Goal: Task Accomplishment & Management: Manage account settings

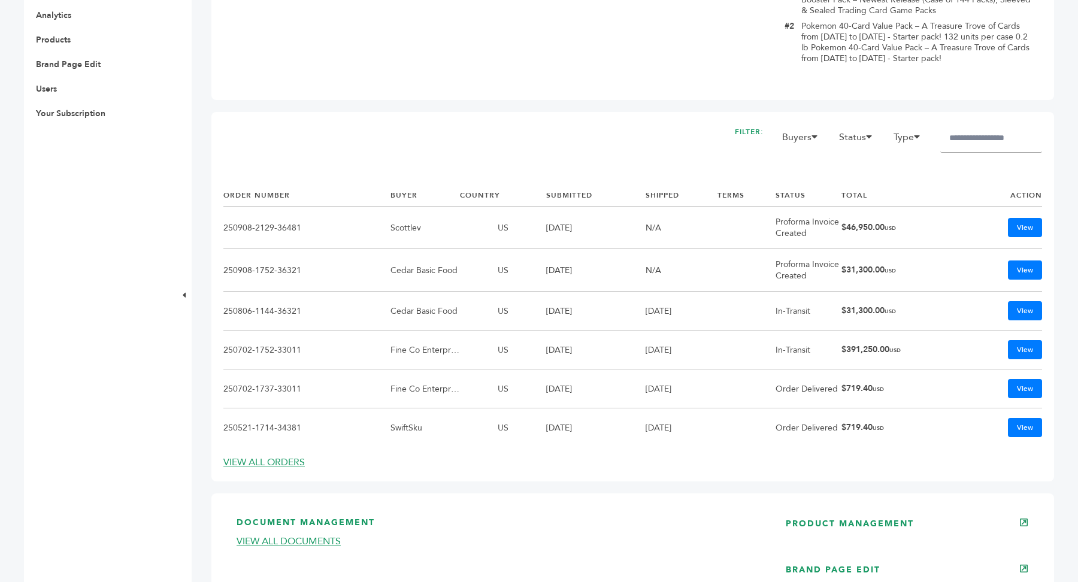
scroll to position [681, 0]
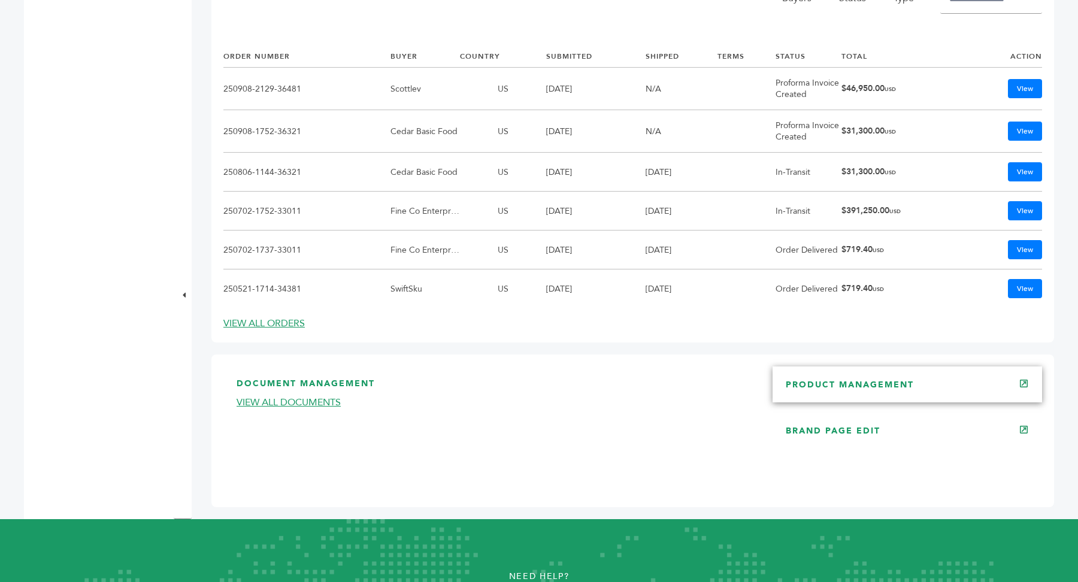
click at [880, 380] on link "PRODUCT MANAGEMENT" at bounding box center [850, 384] width 128 height 11
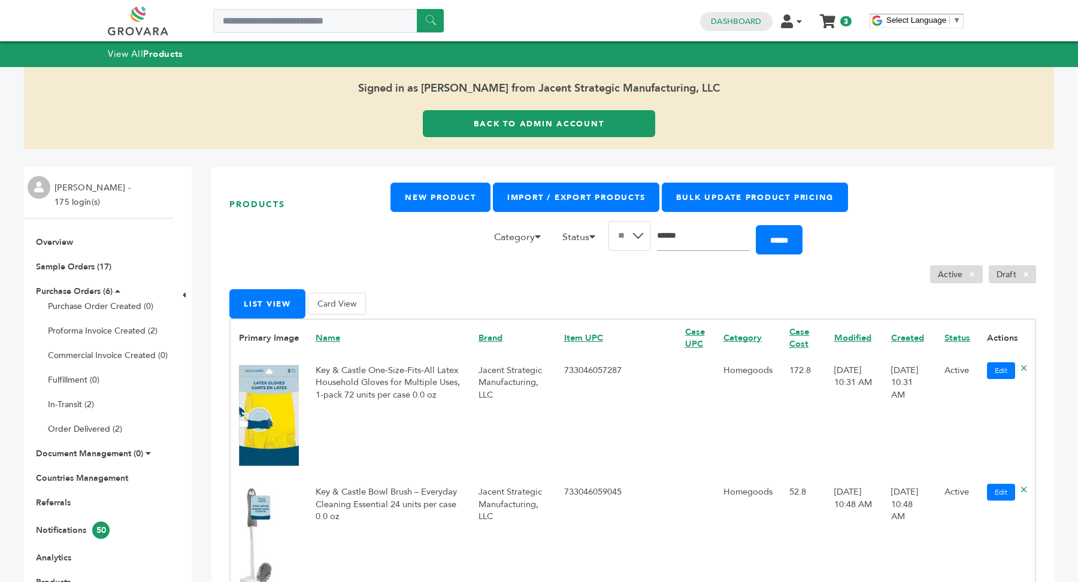
click at [711, 241] on input "Search" at bounding box center [703, 236] width 93 height 30
type input "******"
click at [756, 225] on input "******" at bounding box center [779, 239] width 47 height 29
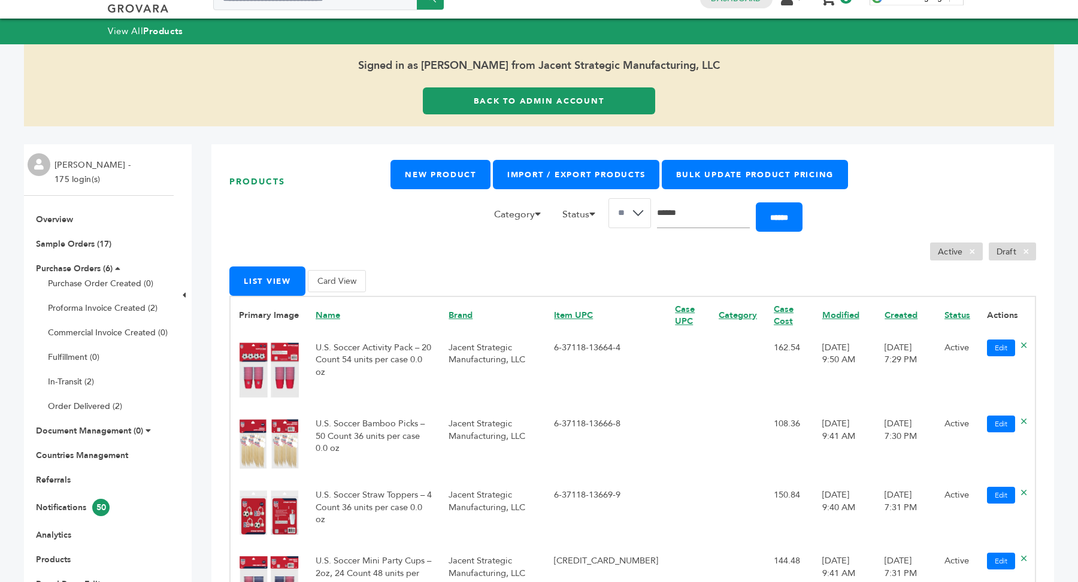
scroll to position [26, 0]
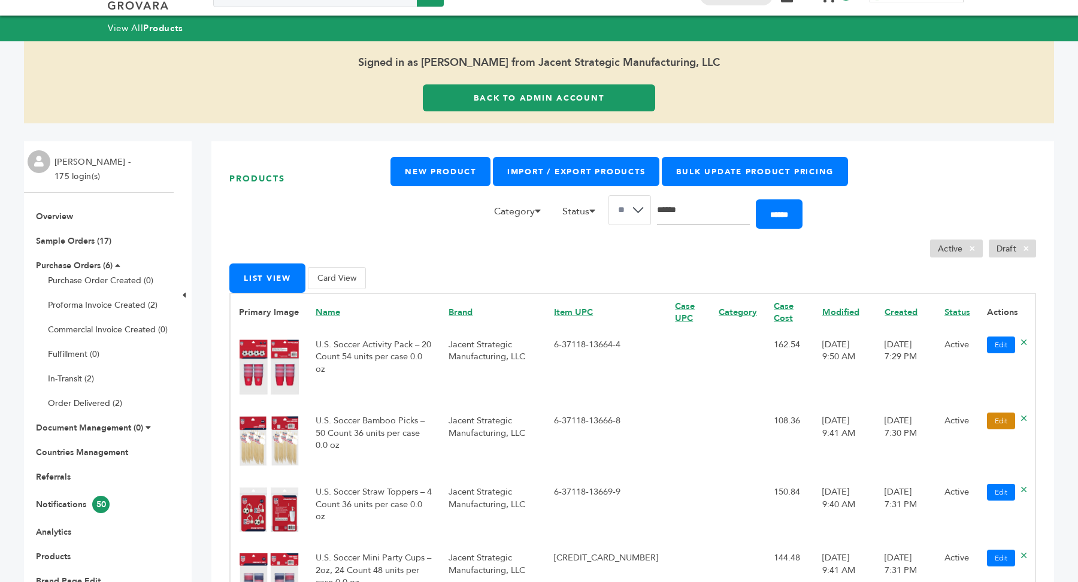
click at [1005, 425] on link "Edit" at bounding box center [1001, 421] width 28 height 17
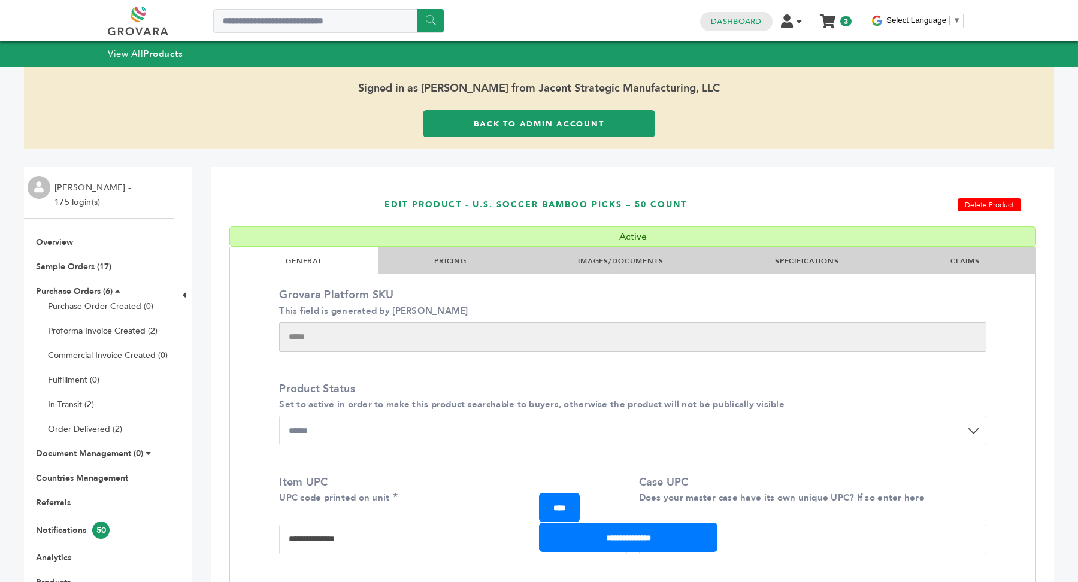
click at [826, 267] on li "SPECIFICATIONS" at bounding box center [806, 260] width 175 height 26
click at [806, 265] on link "SPECIFICATIONS" at bounding box center [807, 261] width 64 height 10
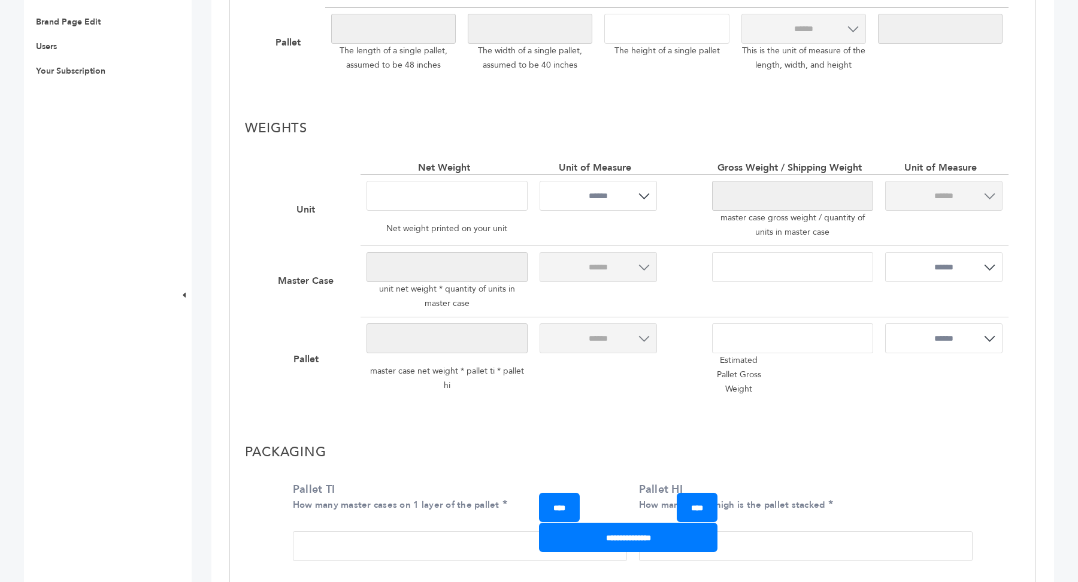
scroll to position [773, 0]
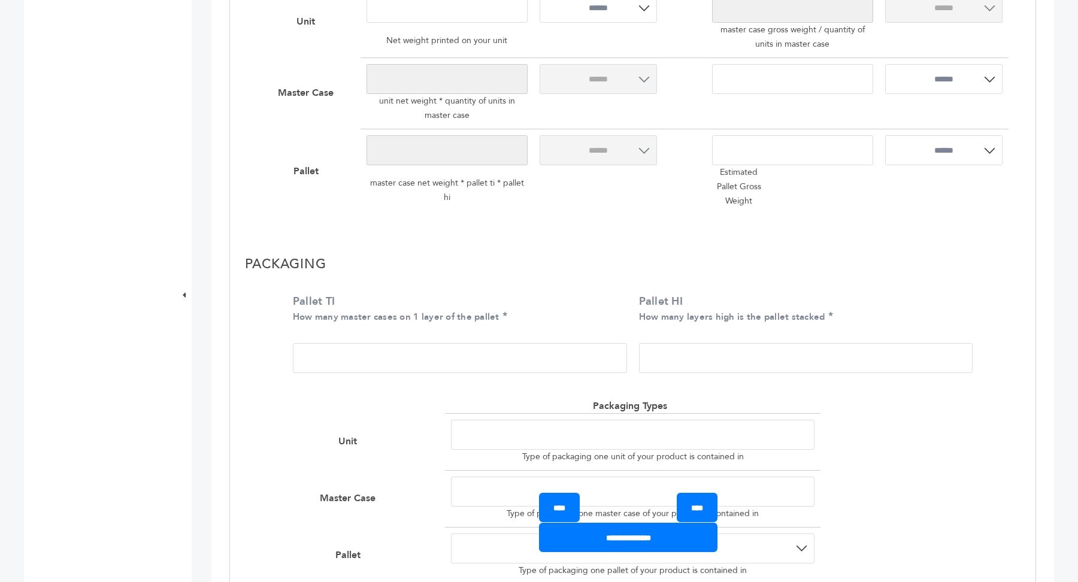
click at [413, 362] on input "Pallet TI How many master cases on 1 layer of the pallet" at bounding box center [460, 358] width 334 height 30
type input "*"
click at [707, 354] on input "Pallet HI How many layers high is the pallet stacked" at bounding box center [806, 358] width 334 height 30
type input "*"
click at [639, 542] on input "**********" at bounding box center [628, 537] width 178 height 29
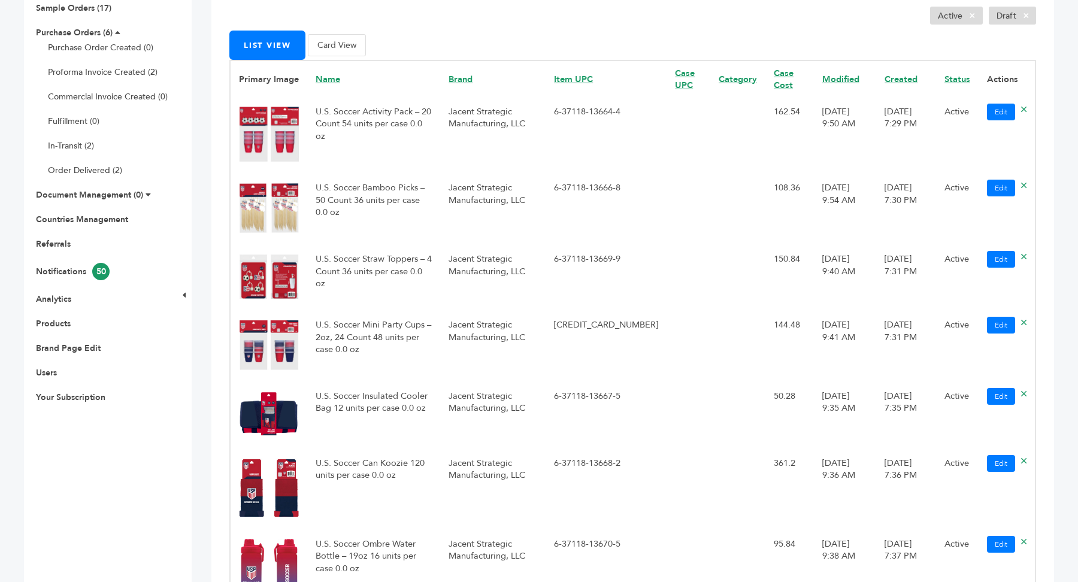
scroll to position [395, 0]
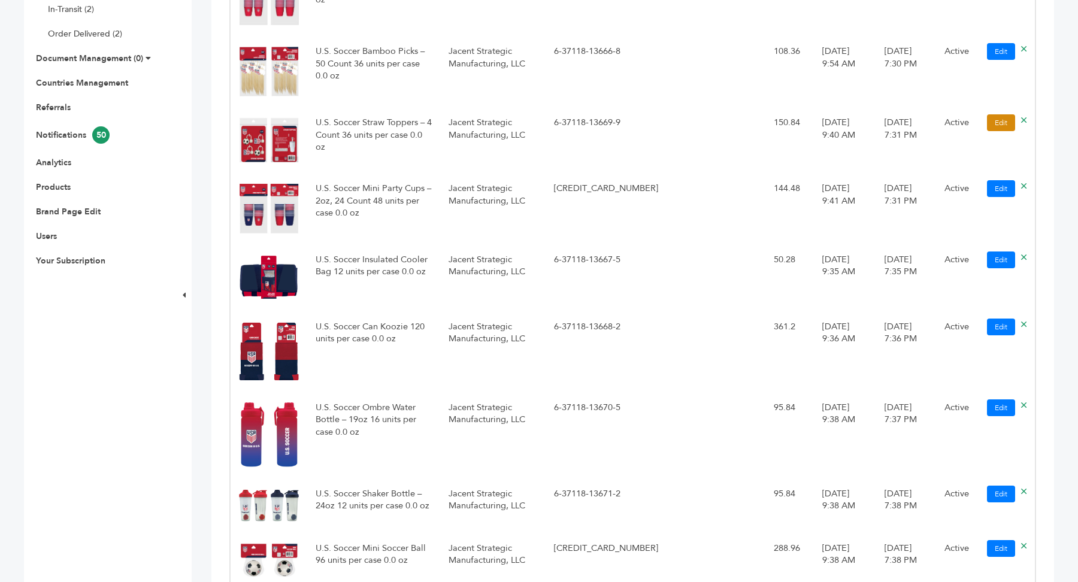
click at [995, 120] on link "Edit" at bounding box center [1001, 122] width 28 height 17
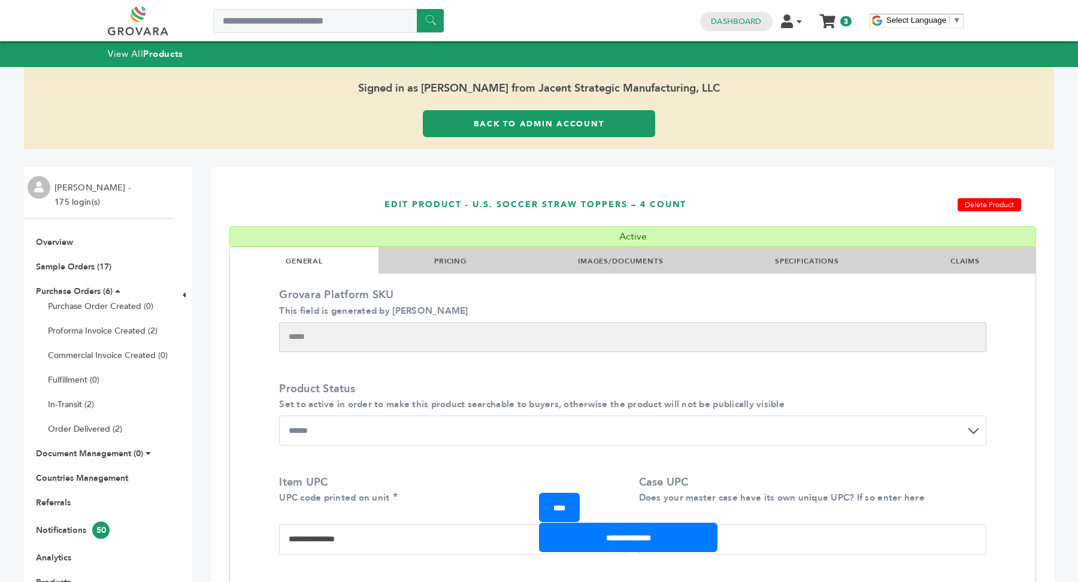
click at [783, 265] on link "SPECIFICATIONS" at bounding box center [807, 261] width 64 height 10
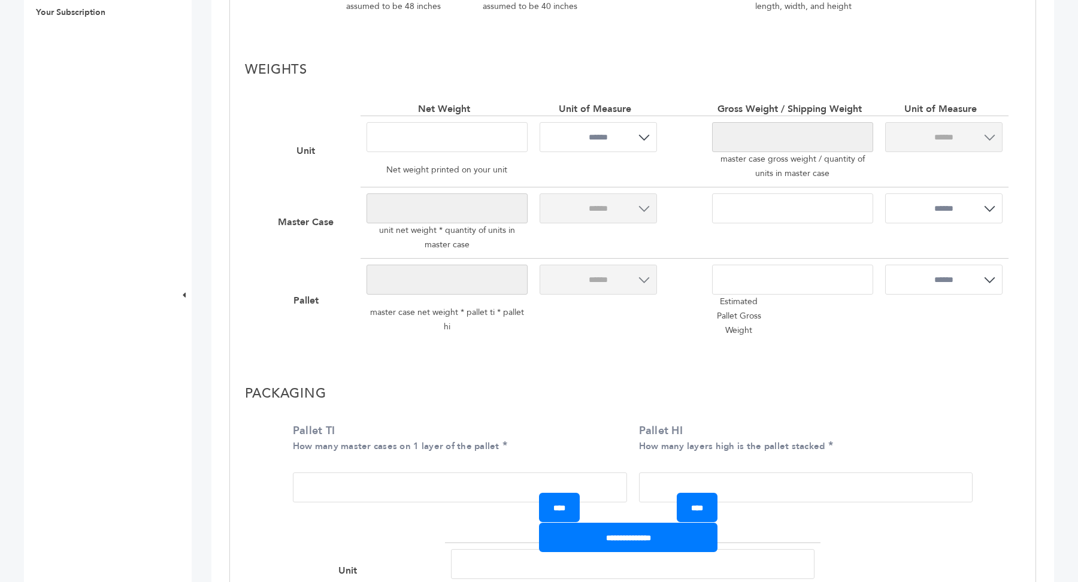
scroll to position [668, 0]
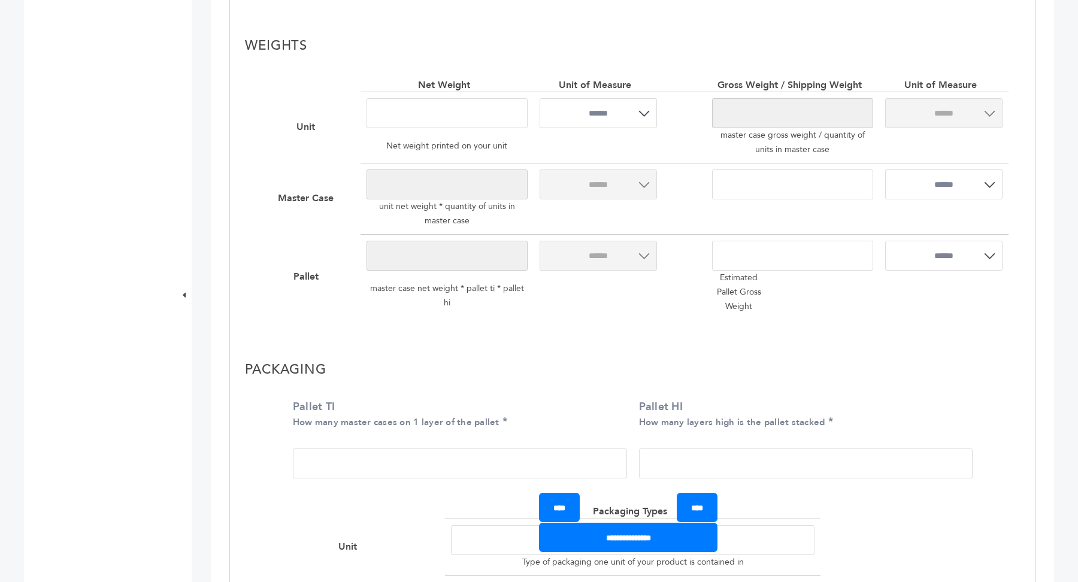
click at [413, 465] on input "Pallet TI How many master cases on 1 layer of the pallet" at bounding box center [460, 464] width 334 height 30
type input "*"
click at [710, 475] on input "Pallet HI How many layers high is the pallet stacked" at bounding box center [806, 464] width 334 height 30
type input "*"
click at [636, 543] on input "**********" at bounding box center [628, 537] width 178 height 29
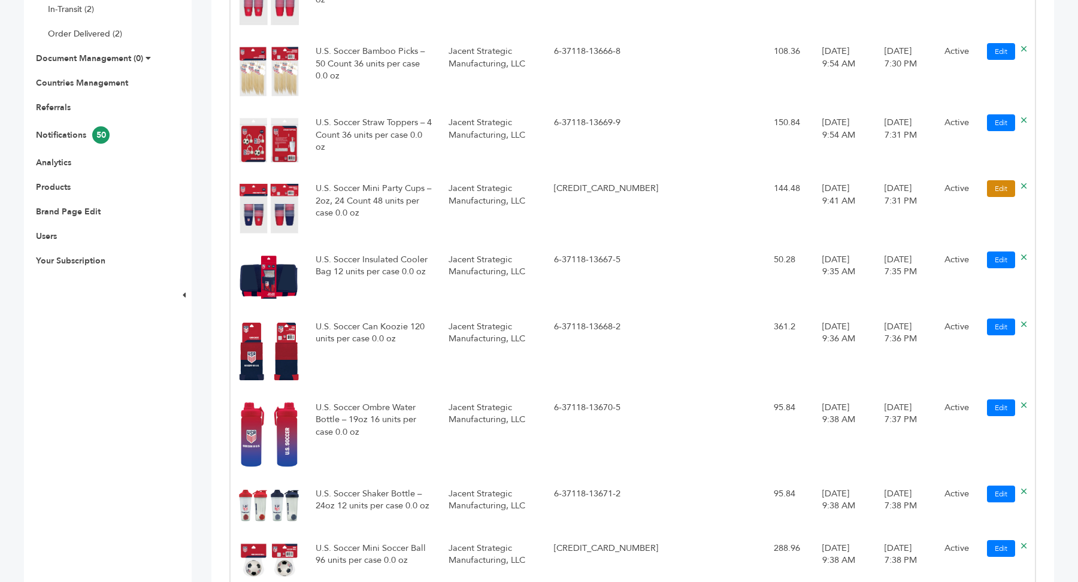
click at [996, 187] on link "Edit" at bounding box center [1001, 188] width 28 height 17
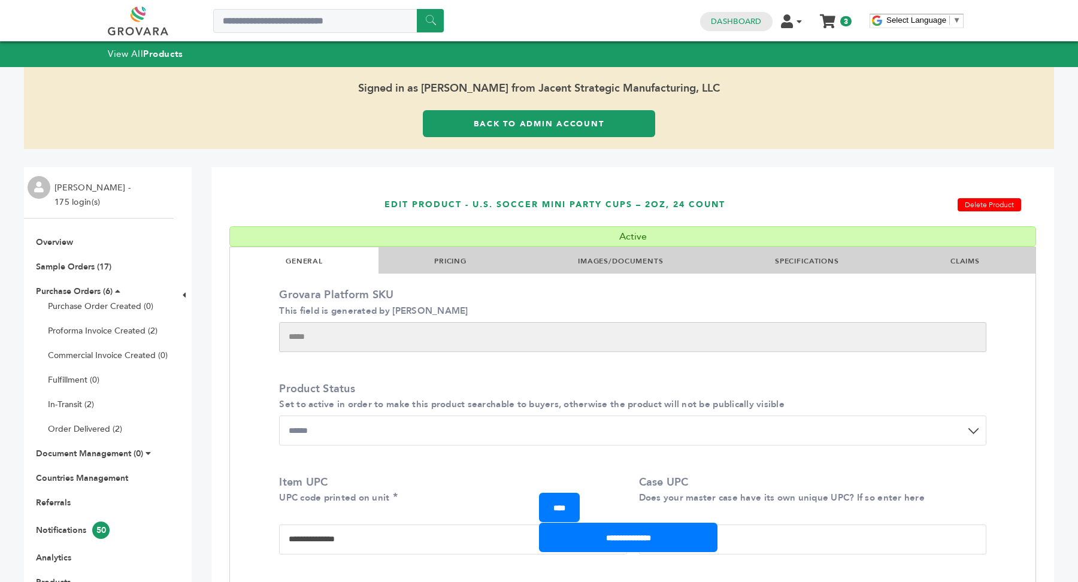
click at [798, 260] on link "SPECIFICATIONS" at bounding box center [807, 261] width 64 height 10
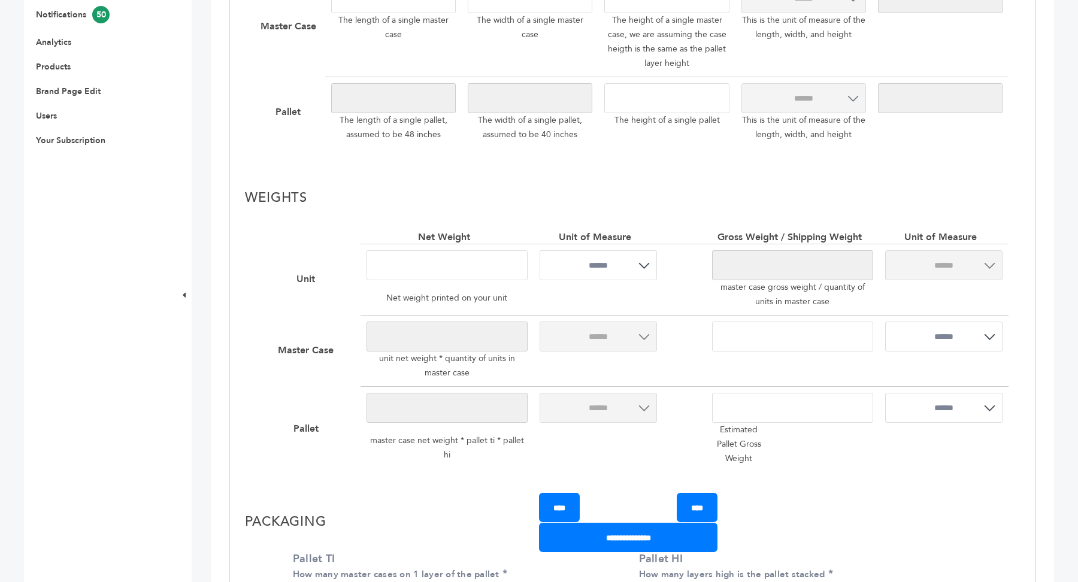
scroll to position [626, 0]
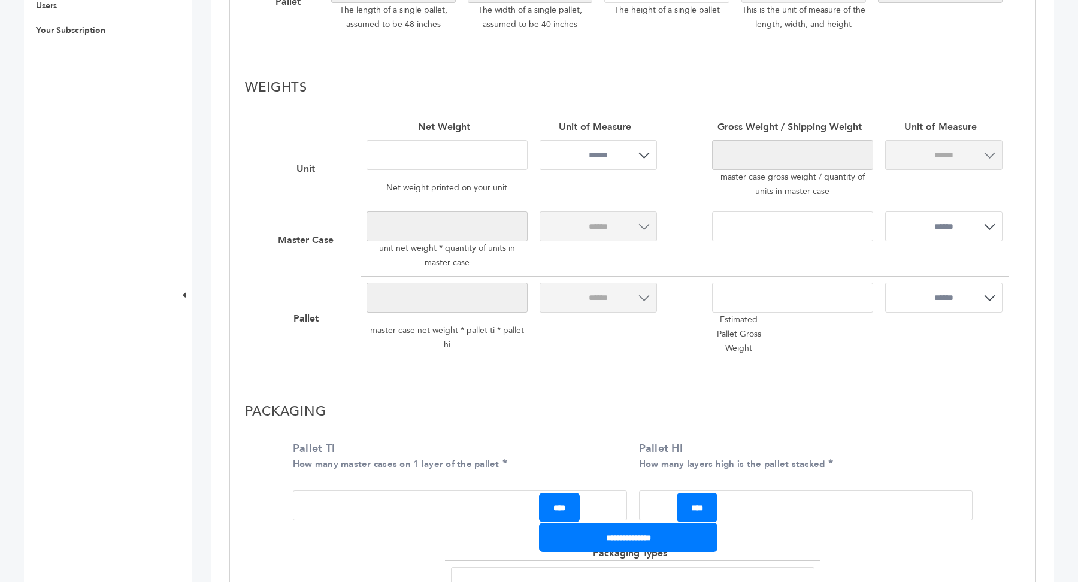
click at [464, 162] on input "*" at bounding box center [446, 155] width 161 height 30
click at [444, 511] on input "Pallet TI How many master cases on 1 layer of the pallet" at bounding box center [460, 505] width 334 height 30
type input "*"
click at [765, 491] on input "Pallet HI How many layers high is the pallet stacked" at bounding box center [806, 505] width 334 height 30
type input "*"
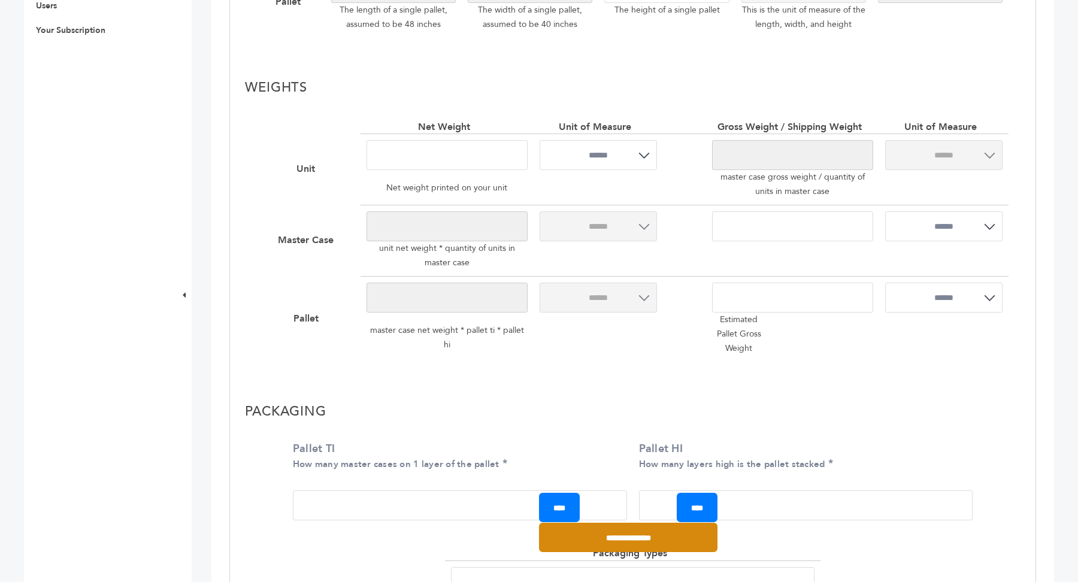
click at [641, 544] on input "**********" at bounding box center [628, 537] width 178 height 29
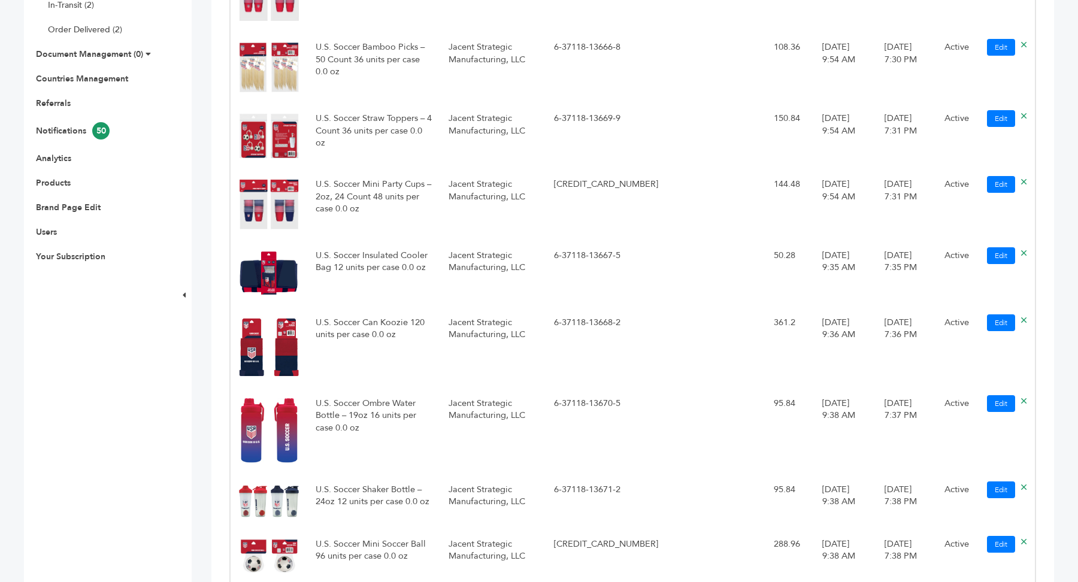
scroll to position [401, 0]
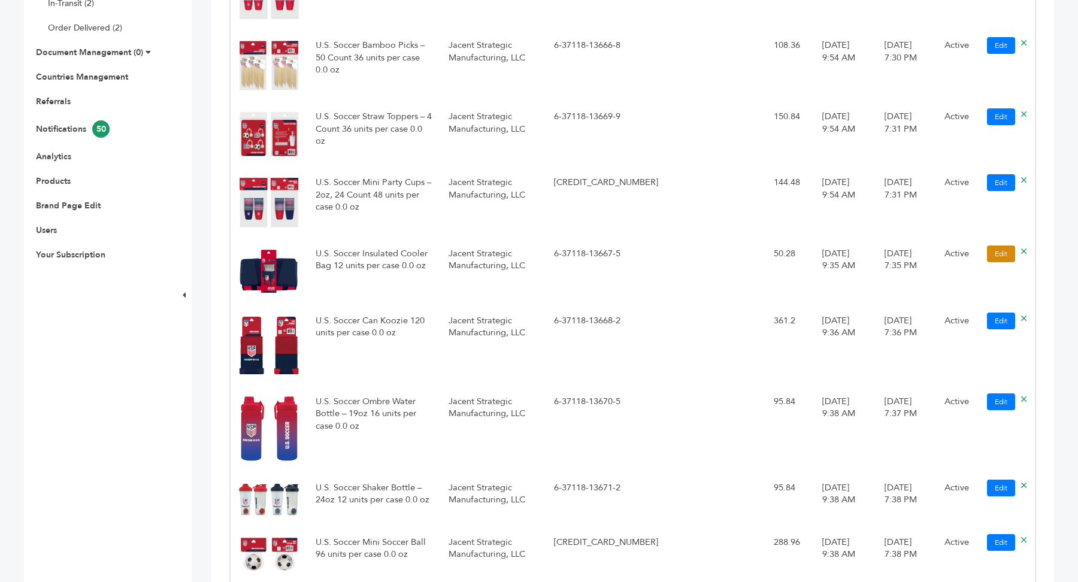
click at [999, 253] on link "Edit" at bounding box center [1001, 254] width 28 height 17
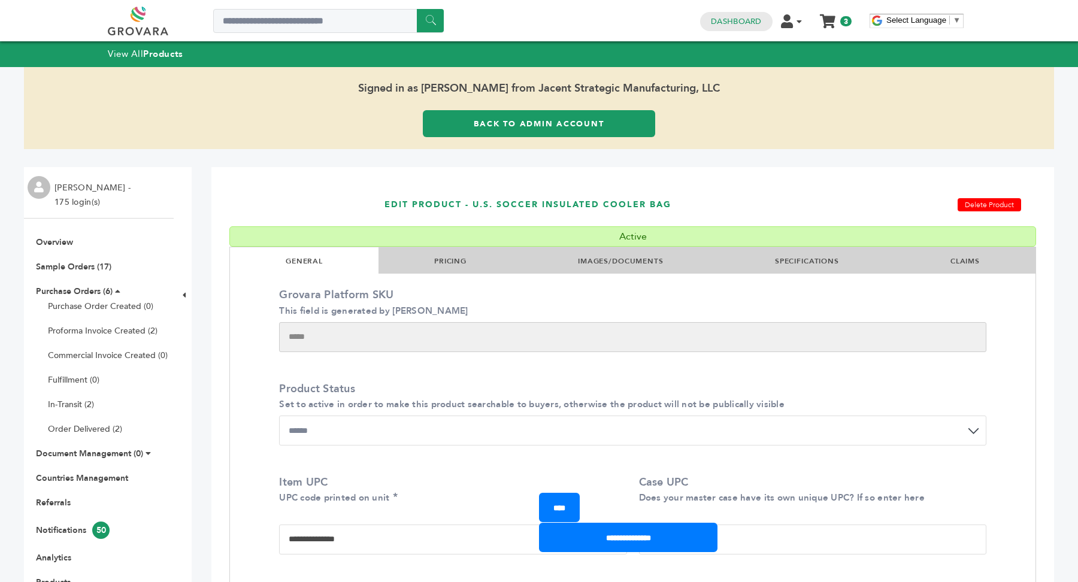
click at [793, 265] on link "SPECIFICATIONS" at bounding box center [807, 261] width 64 height 10
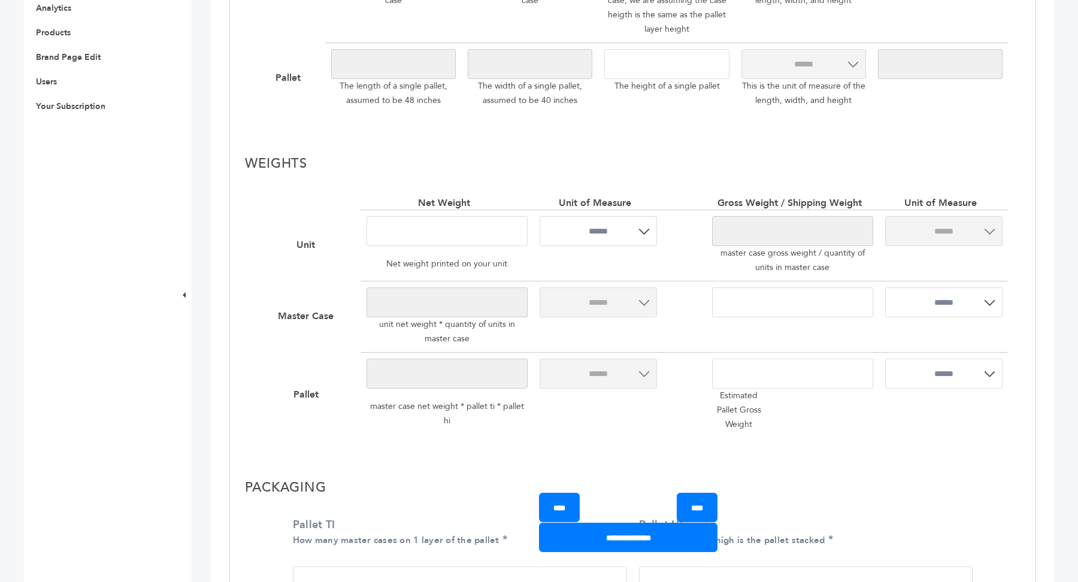
scroll to position [643, 0]
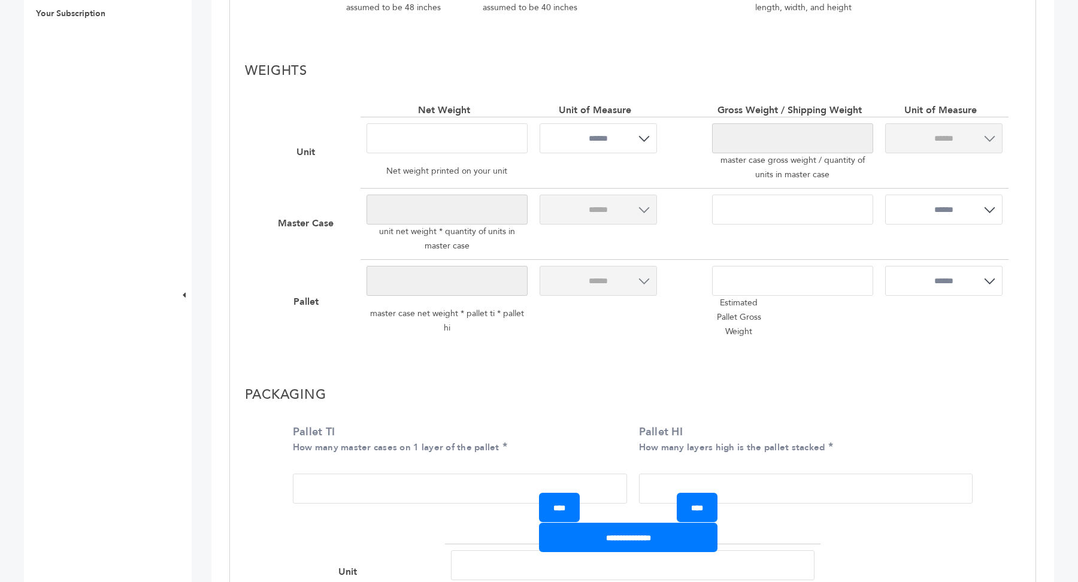
click at [394, 490] on input "Pallet TI How many master cases on 1 layer of the pallet" at bounding box center [460, 489] width 334 height 30
type input "*"
click at [740, 490] on input "Pallet HI How many layers high is the pallet stacked" at bounding box center [806, 489] width 334 height 30
type input "*"
click at [643, 542] on input "**********" at bounding box center [628, 537] width 178 height 29
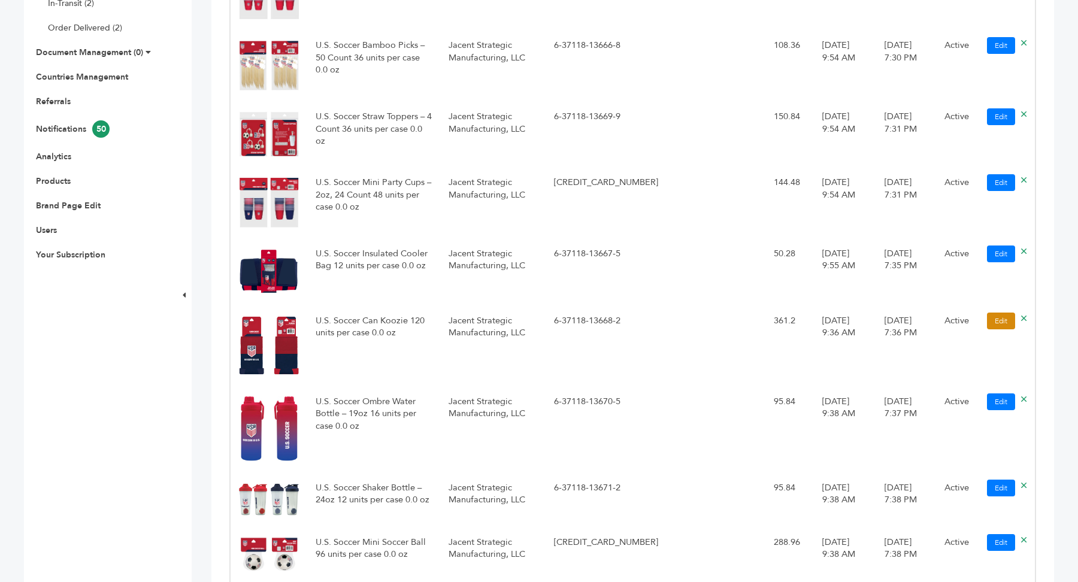
click at [1007, 329] on link "Edit" at bounding box center [1001, 321] width 28 height 17
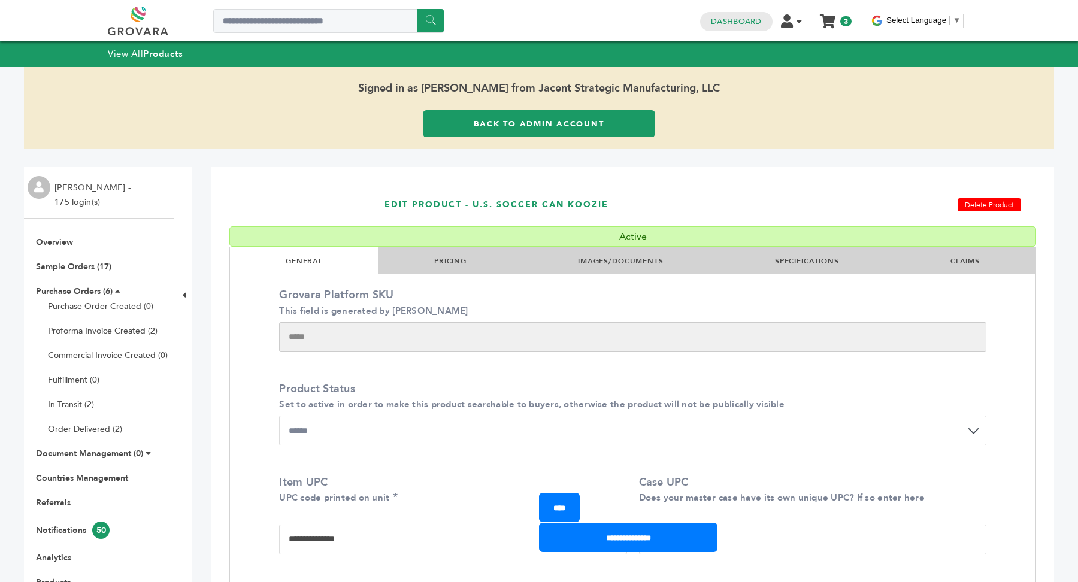
scroll to position [28, 0]
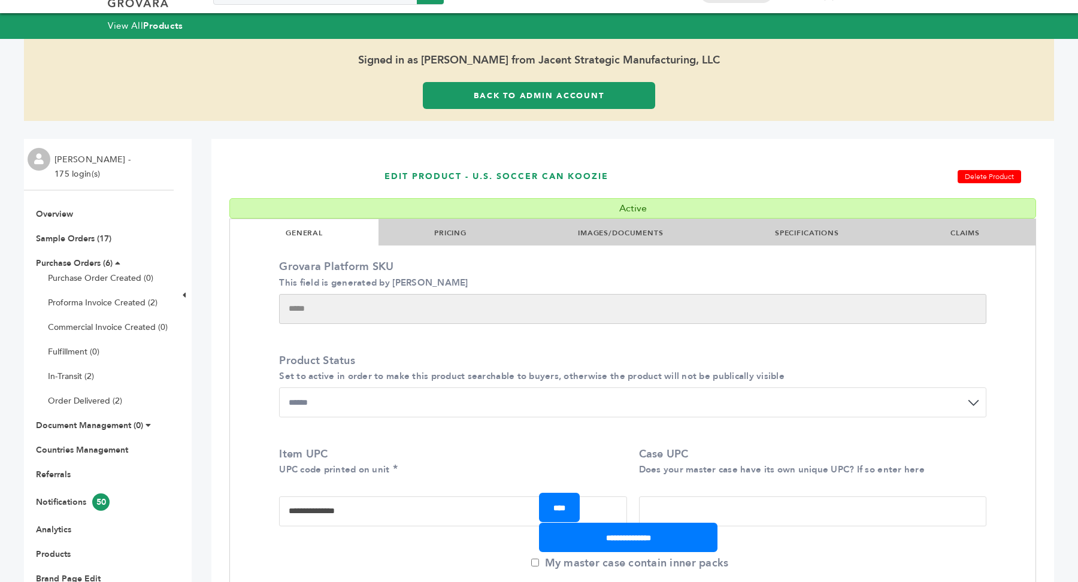
click at [788, 232] on link "SPECIFICATIONS" at bounding box center [807, 233] width 64 height 10
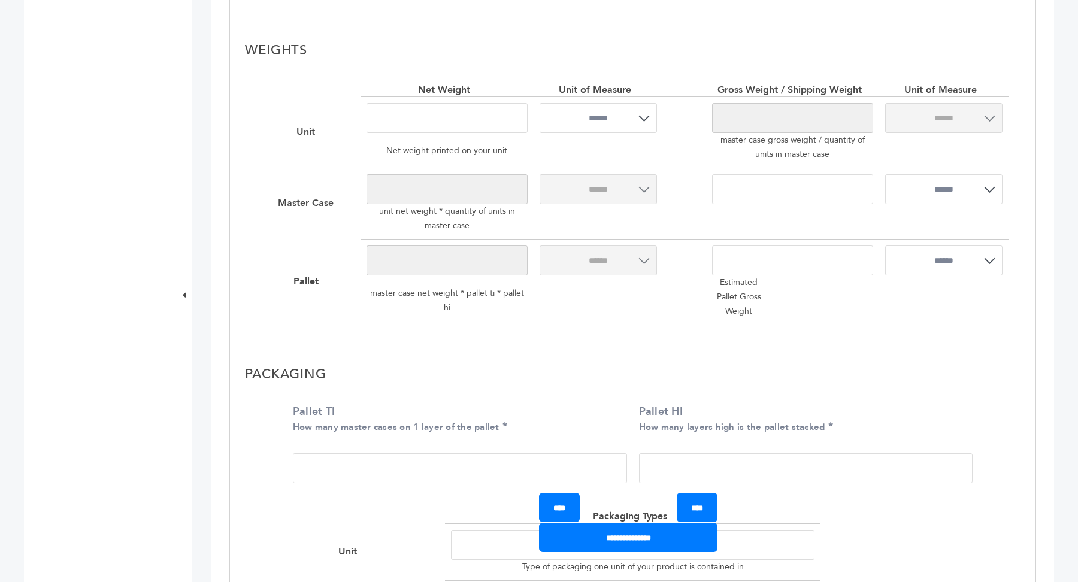
scroll to position [680, 0]
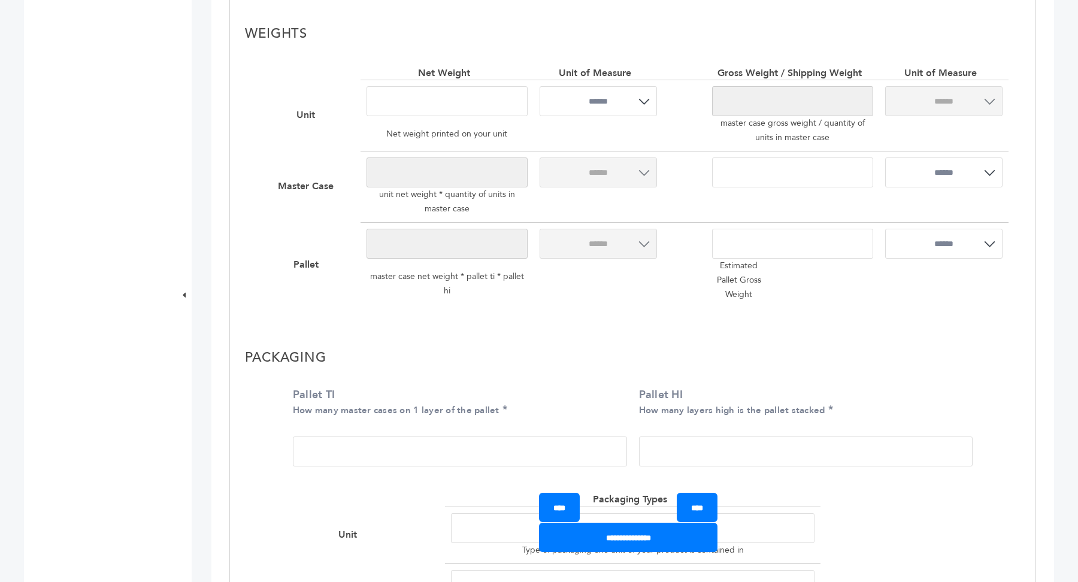
click at [401, 453] on input "Pallet TI How many master cases on 1 layer of the pallet" at bounding box center [460, 452] width 334 height 30
type input "*"
click at [732, 463] on input "Pallet HI How many layers high is the pallet stacked" at bounding box center [806, 452] width 334 height 30
type input "*"
click at [635, 551] on input "**********" at bounding box center [628, 537] width 178 height 29
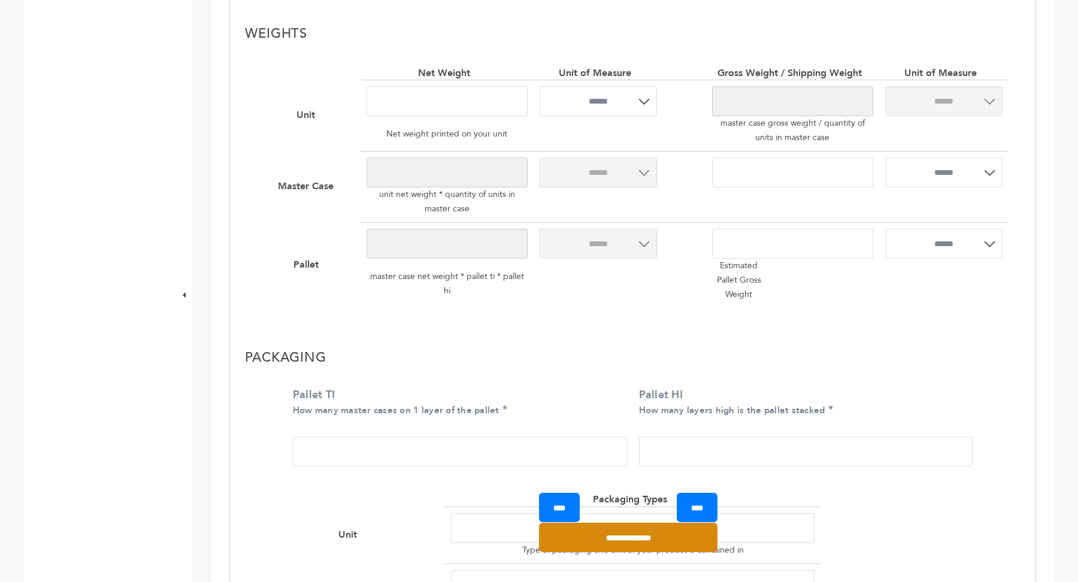
click at [637, 535] on input "**********" at bounding box center [628, 537] width 178 height 29
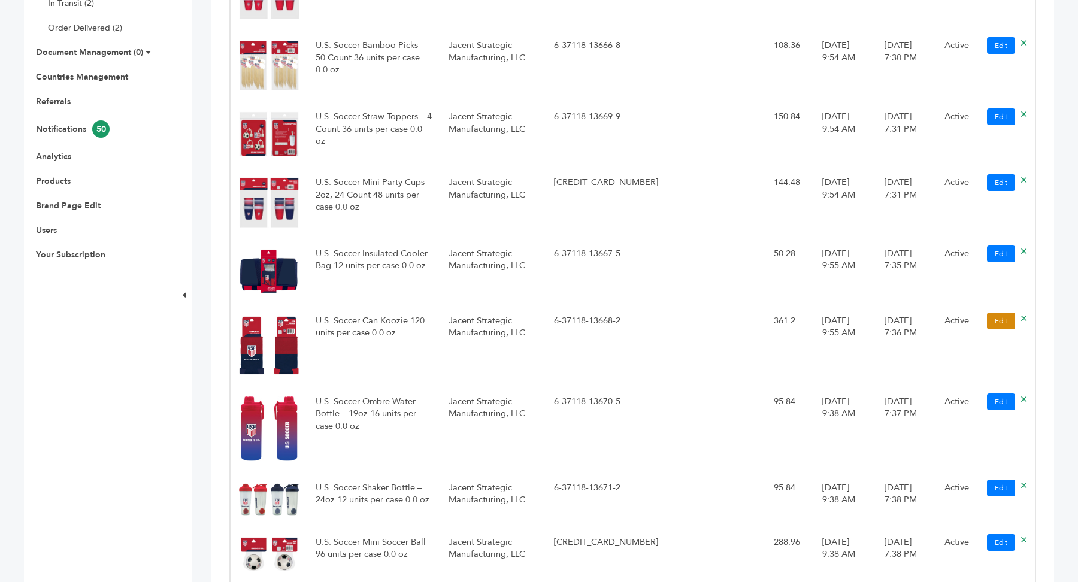
click at [1001, 326] on link "Edit" at bounding box center [1001, 321] width 28 height 17
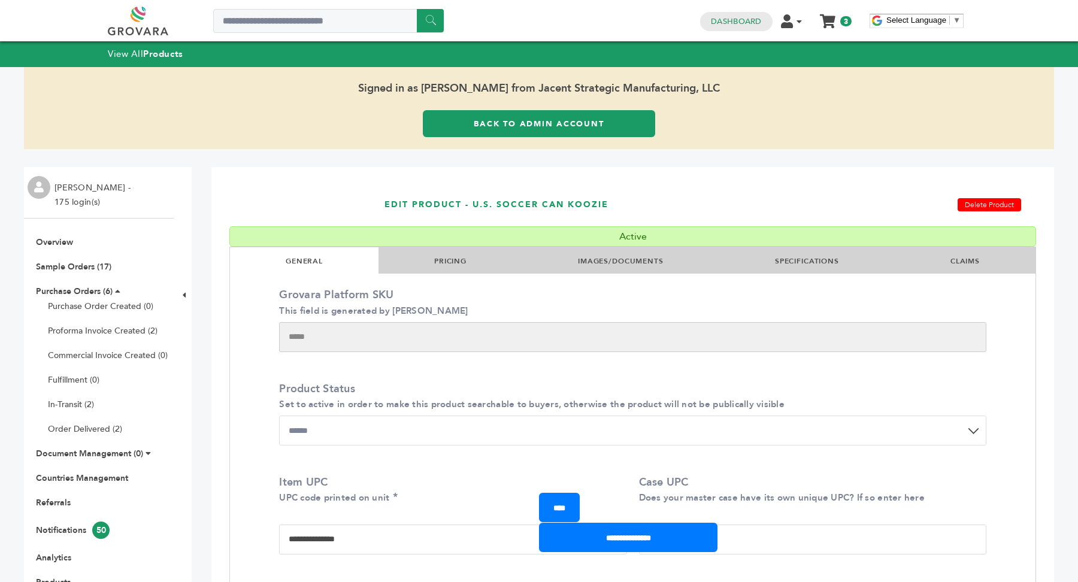
click at [802, 262] on link "SPECIFICATIONS" at bounding box center [807, 261] width 64 height 10
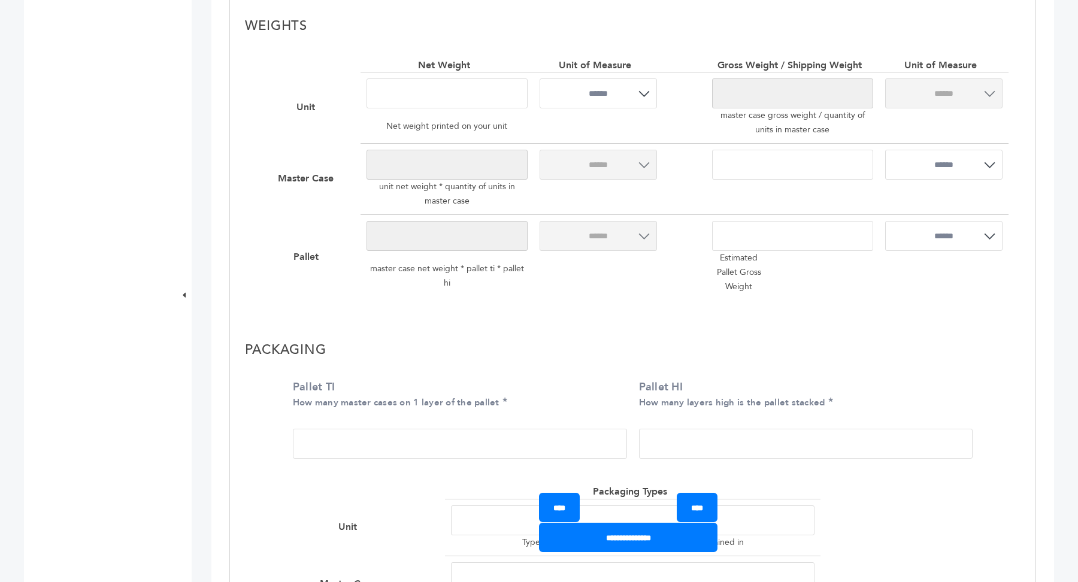
scroll to position [705, 0]
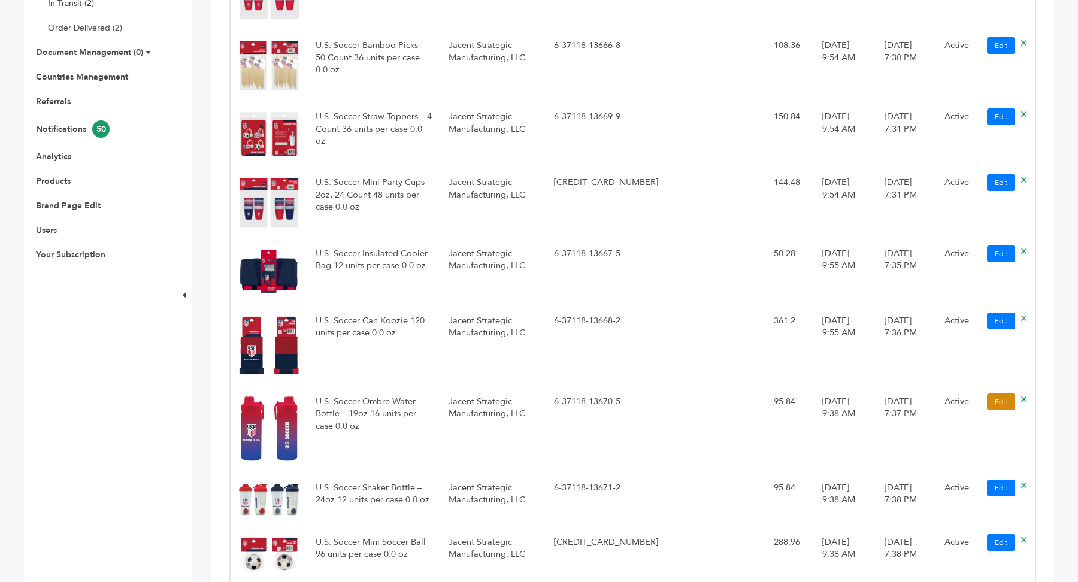
click at [1004, 405] on link "Edit" at bounding box center [1001, 401] width 28 height 17
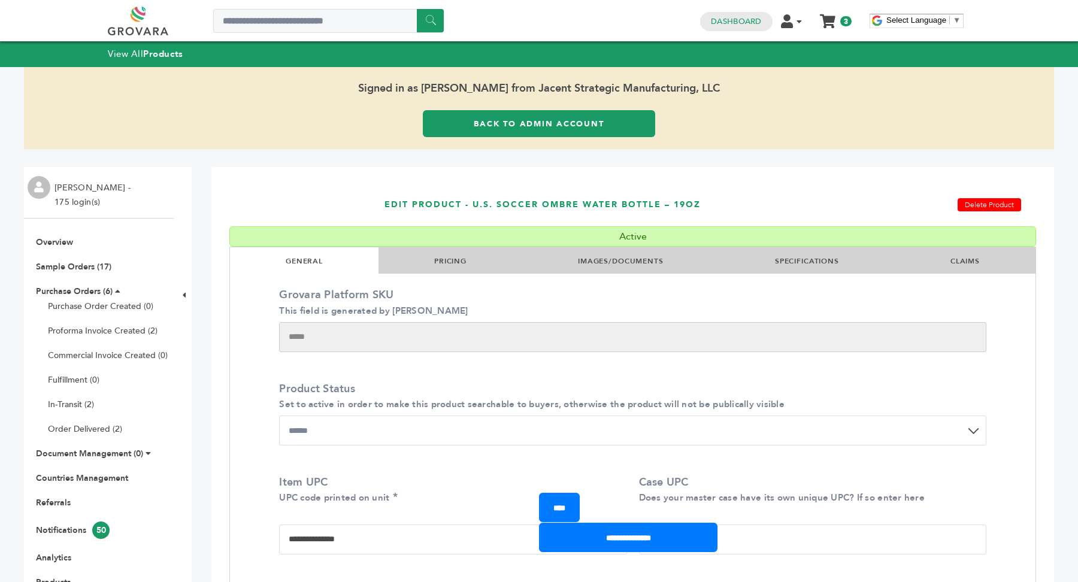
click at [810, 257] on link "SPECIFICATIONS" at bounding box center [807, 261] width 64 height 10
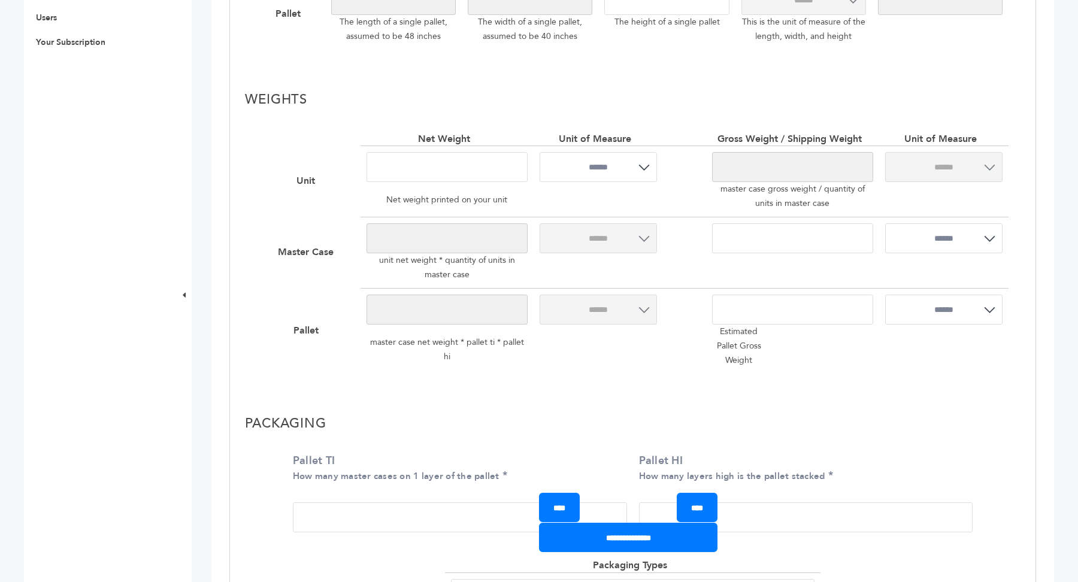
scroll to position [722, 0]
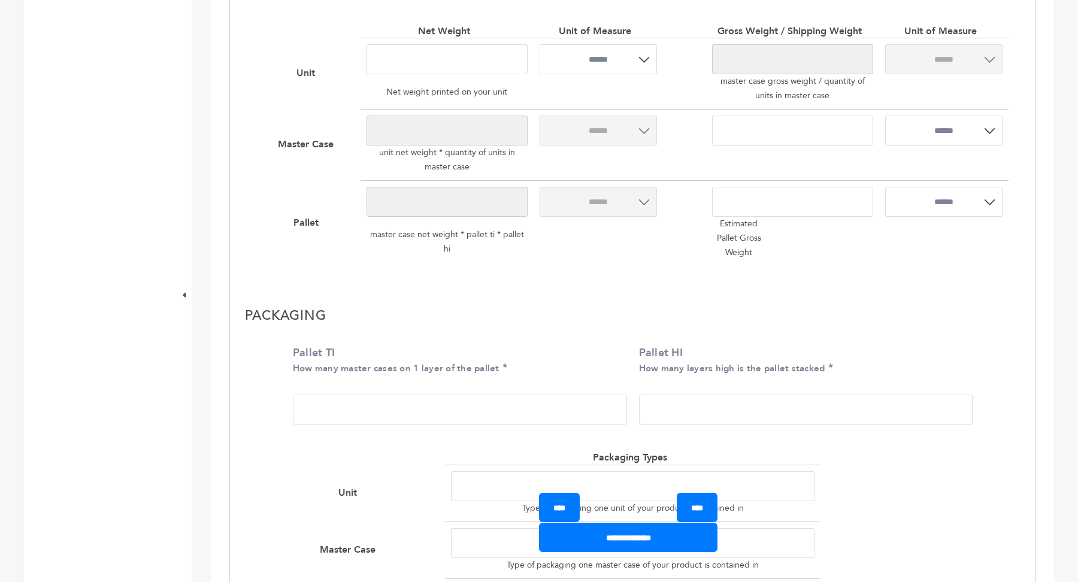
click at [379, 404] on input "Pallet TI How many master cases on 1 layer of the pallet" at bounding box center [460, 410] width 334 height 30
type input "*"
click at [711, 407] on input "Pallet HI How many layers high is the pallet stacked" at bounding box center [806, 410] width 334 height 30
type input "*"
click at [640, 535] on input "**********" at bounding box center [628, 537] width 178 height 29
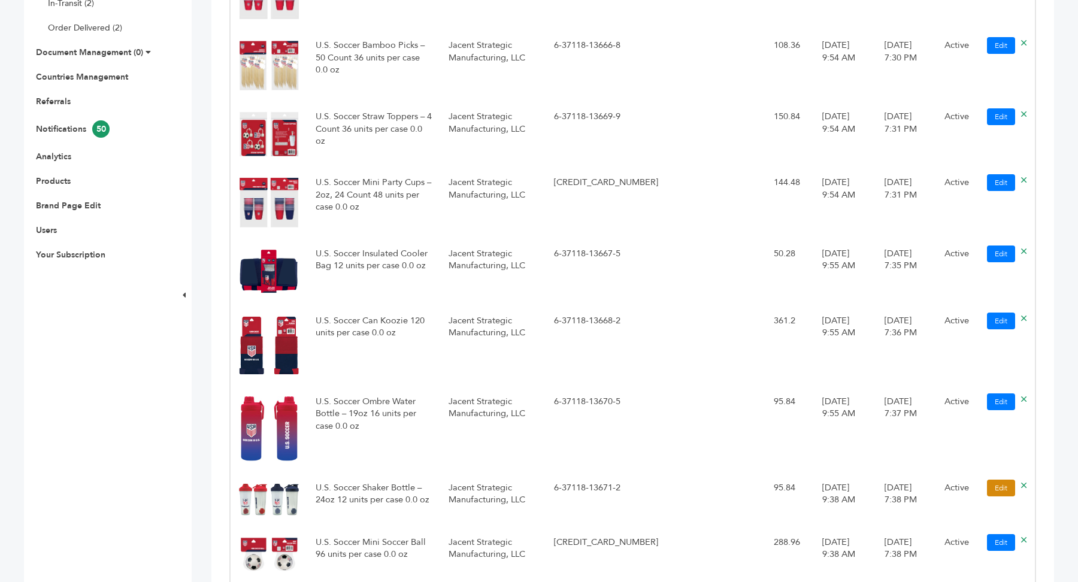
click at [999, 490] on link "Edit" at bounding box center [1001, 488] width 28 height 17
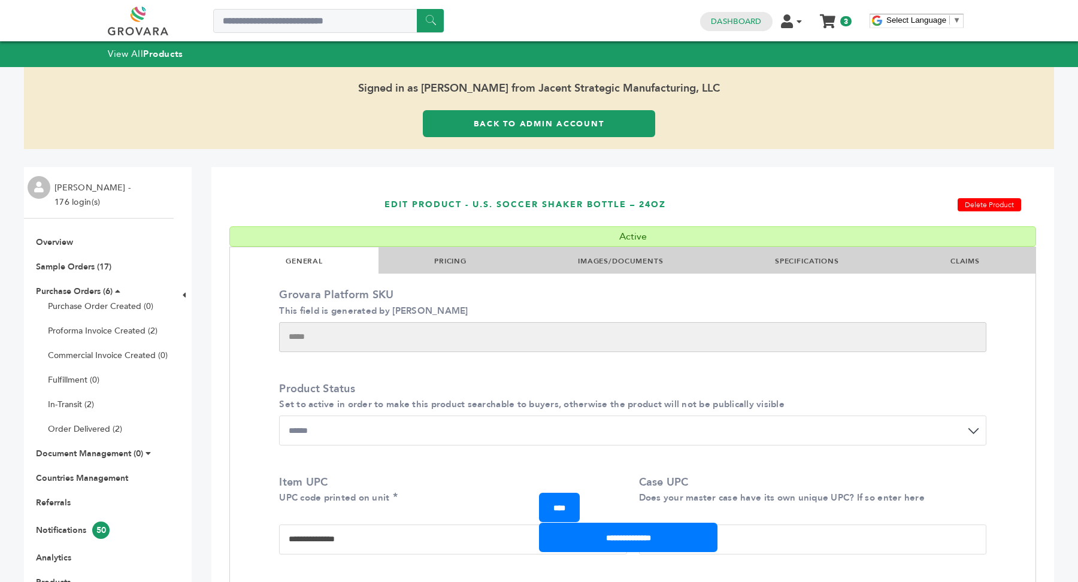
click at [790, 269] on li "SPECIFICATIONS" at bounding box center [806, 260] width 175 height 26
click at [797, 265] on link "SPECIFICATIONS" at bounding box center [807, 261] width 64 height 10
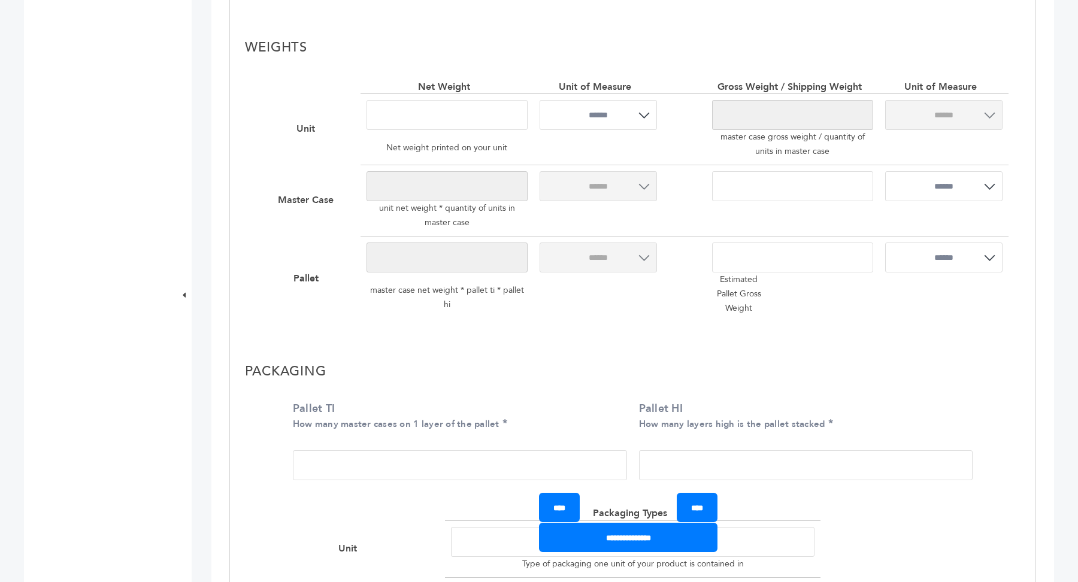
scroll to position [680, 0]
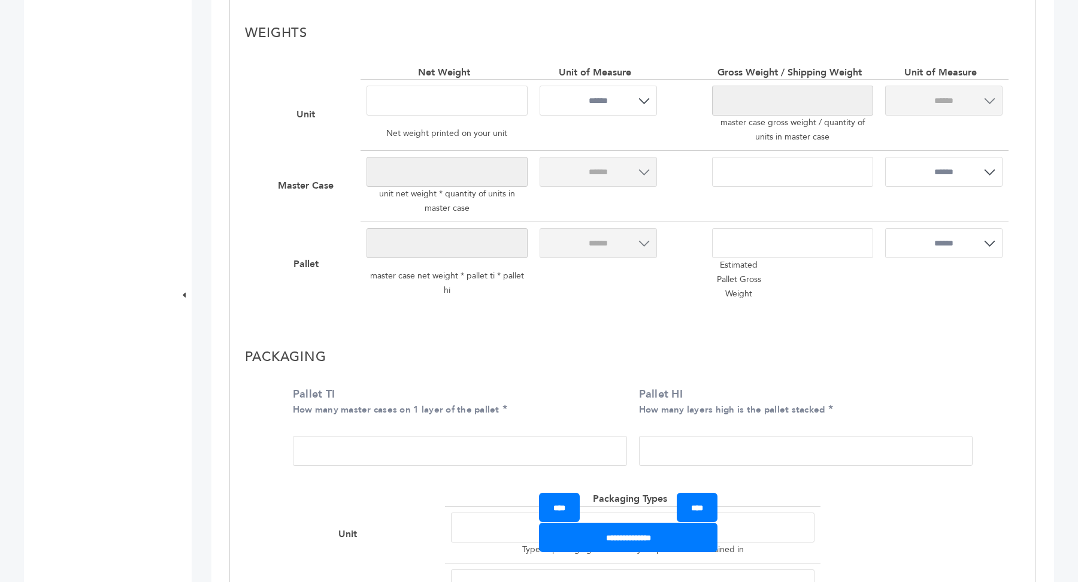
click at [392, 449] on input "Pallet TI How many master cases on 1 layer of the pallet" at bounding box center [460, 451] width 334 height 30
type input "*"
click at [684, 449] on input "Pallet HI How many layers high is the pallet stacked" at bounding box center [806, 451] width 334 height 30
type input "*"
click at [637, 544] on input "**********" at bounding box center [628, 537] width 178 height 29
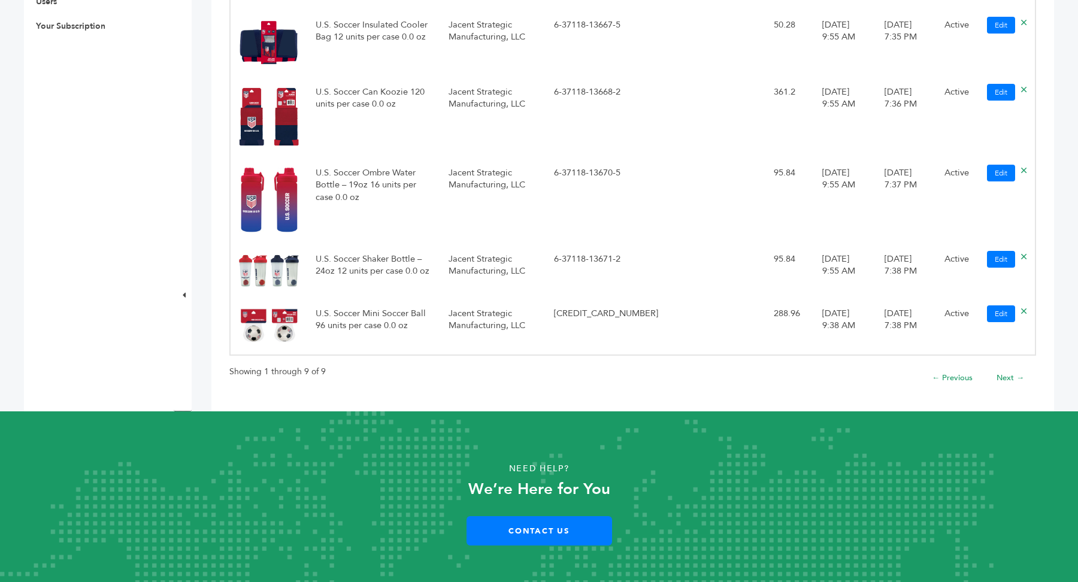
scroll to position [644, 0]
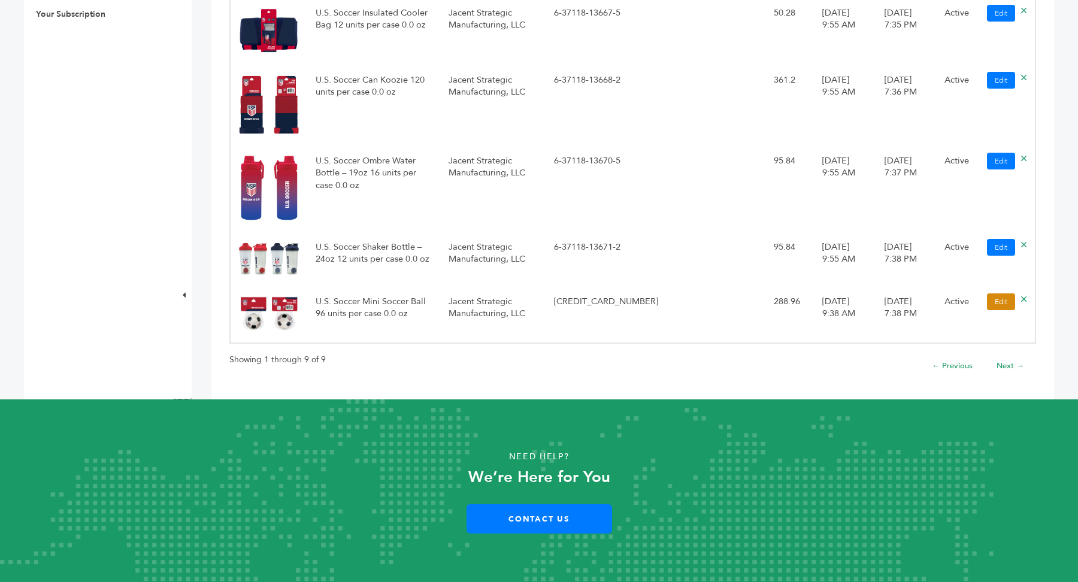
click at [999, 305] on link "Edit" at bounding box center [1001, 301] width 28 height 17
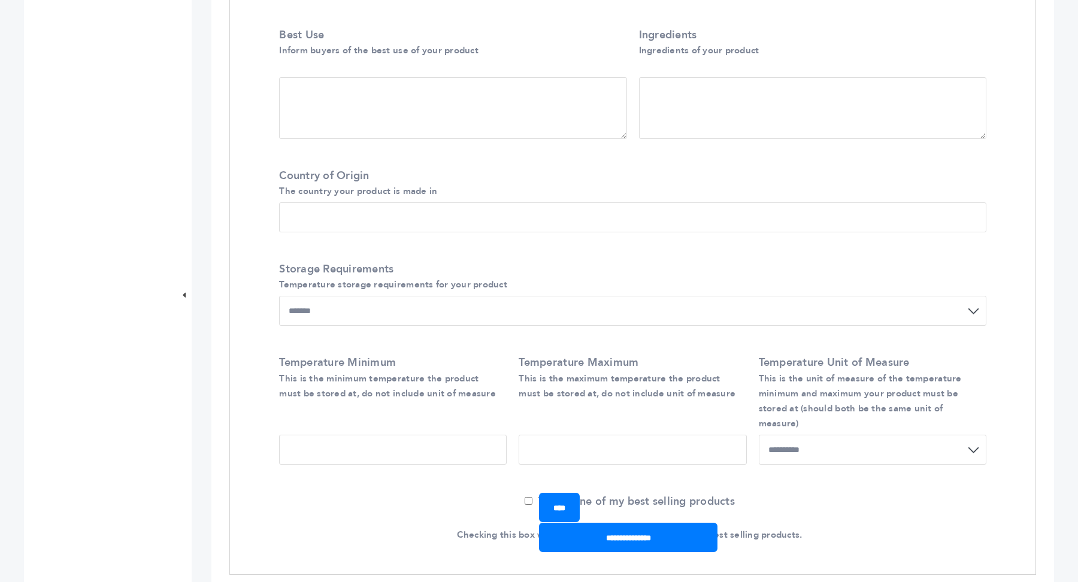
scroll to position [740, 0]
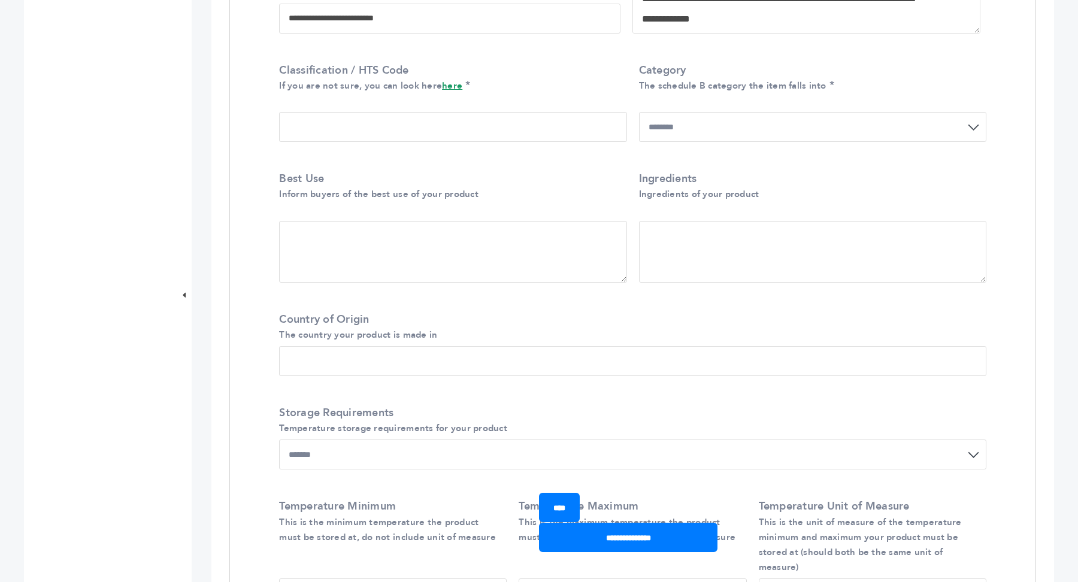
click at [327, 116] on input "Classification / HTS Code If you are not sure, you can look here here" at bounding box center [452, 127] width 347 height 30
type input "*"
click at [734, 112] on select "**********" at bounding box center [812, 127] width 347 height 30
click at [488, 126] on div "**********" at bounding box center [632, 105] width 725 height 103
click at [519, 94] on div "Classification / HTS Code If you are not sure, you can look here here *" at bounding box center [452, 103] width 347 height 80
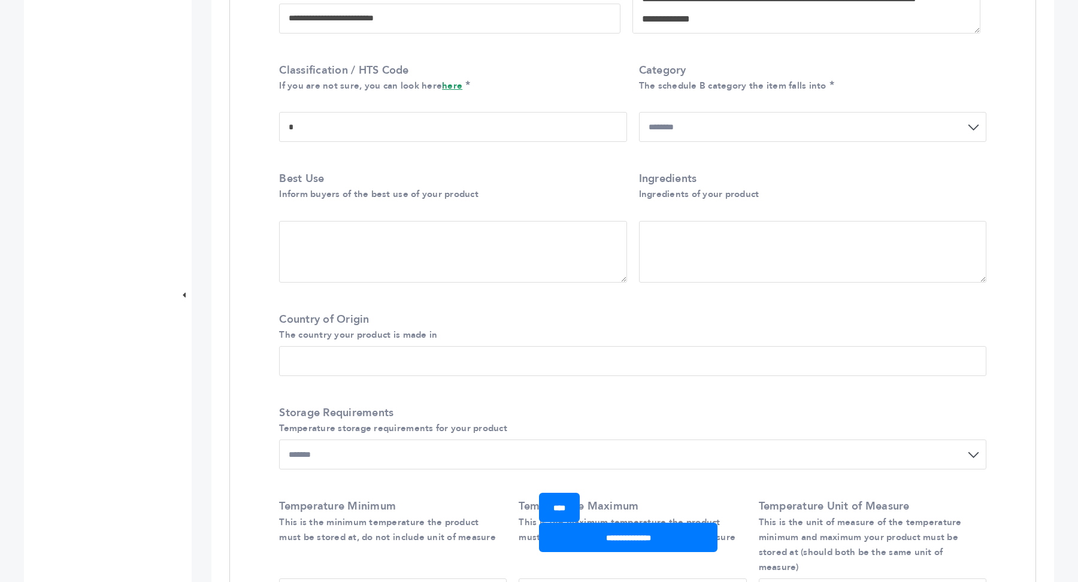
click at [515, 112] on input "*" at bounding box center [452, 127] width 347 height 30
click at [455, 113] on input "*" at bounding box center [452, 127] width 347 height 30
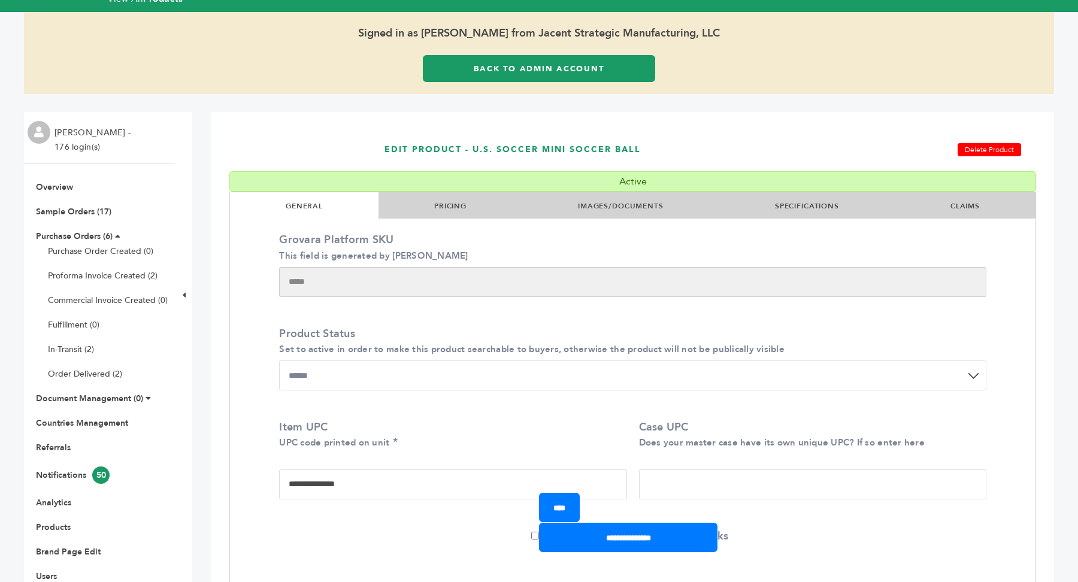
scroll to position [18, 0]
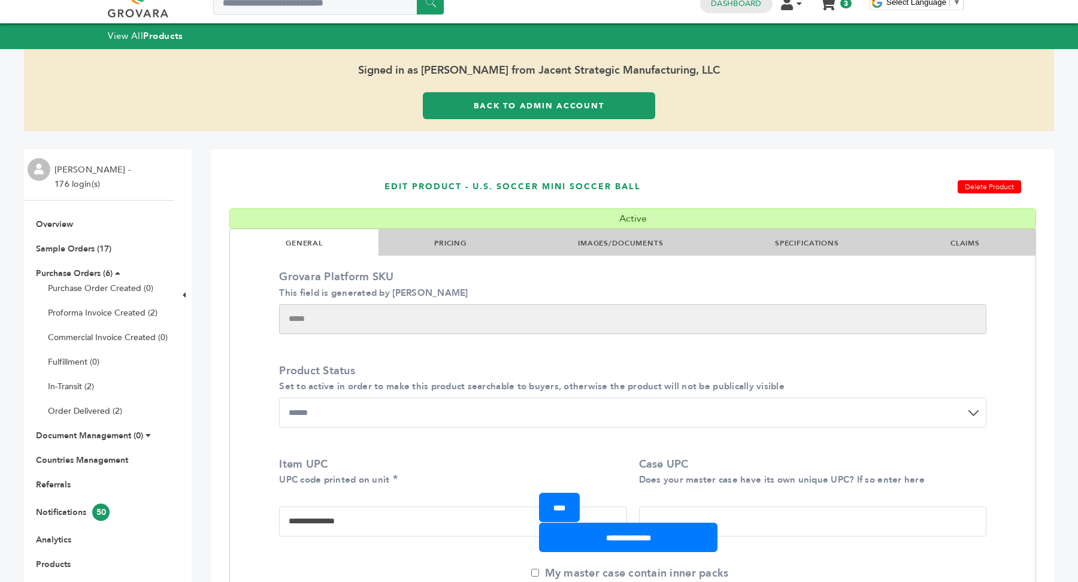
click at [794, 245] on link "SPECIFICATIONS" at bounding box center [807, 243] width 64 height 10
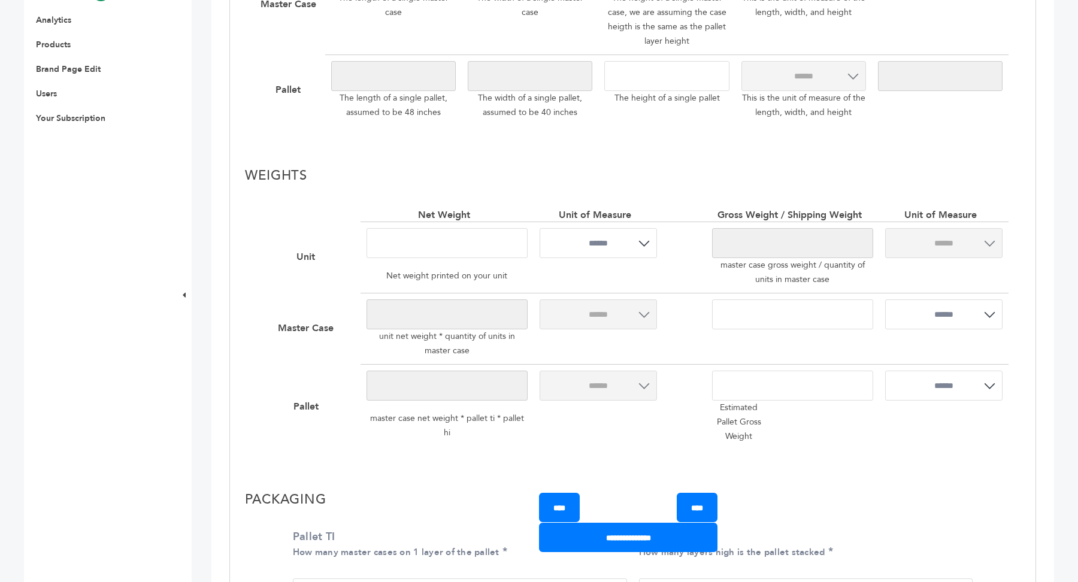
scroll to position [648, 0]
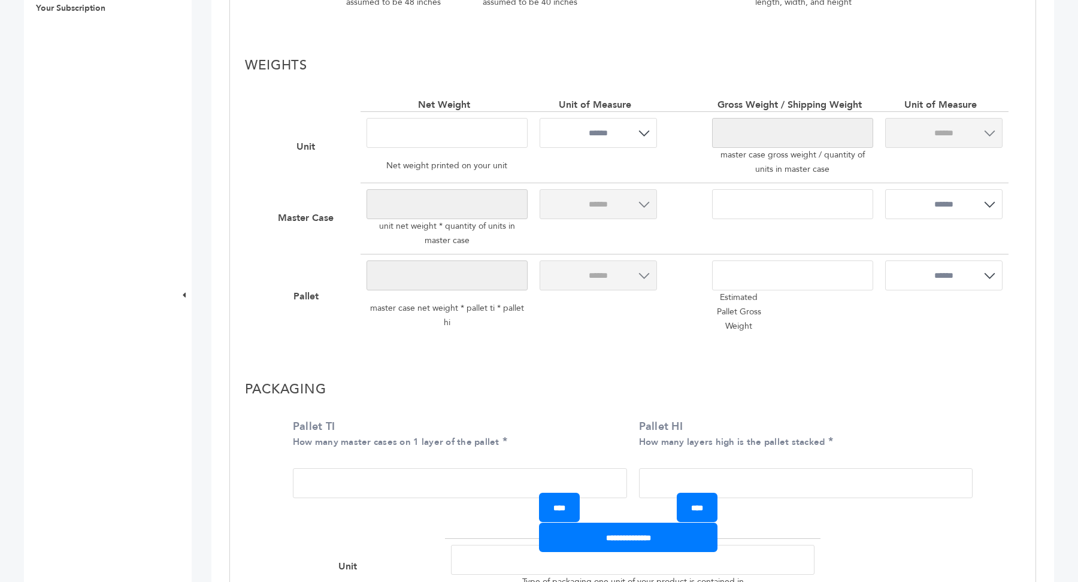
click at [421, 468] on input "Pallet TI How many master cases on 1 layer of the pallet" at bounding box center [460, 483] width 334 height 30
type input "*"
click at [759, 481] on input "Pallet HI How many layers high is the pallet stacked" at bounding box center [806, 483] width 334 height 30
type input "*"
click at [640, 550] on input "**********" at bounding box center [628, 537] width 178 height 29
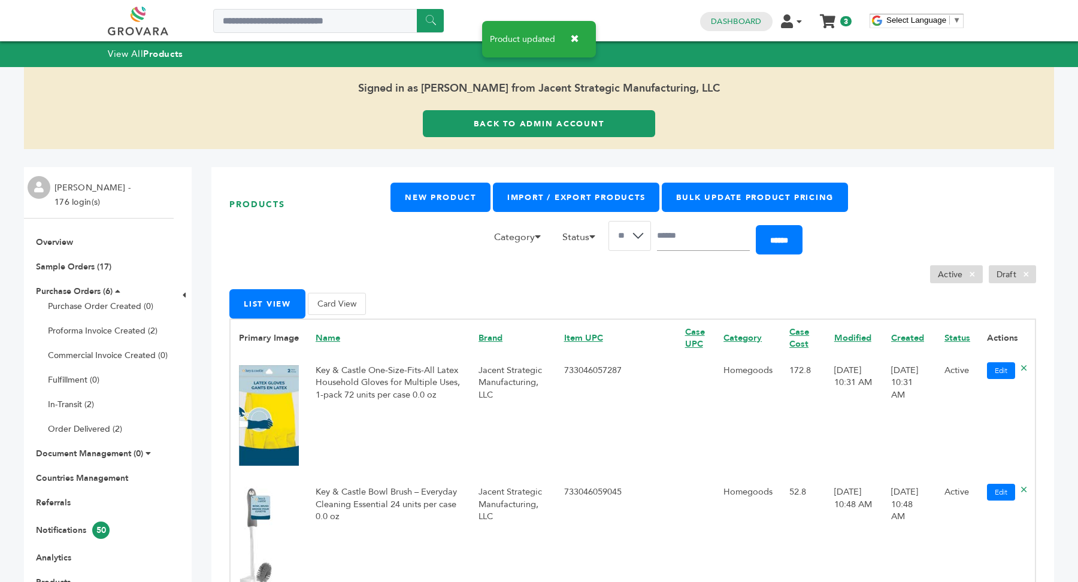
click at [580, 129] on link "Back to Admin Account" at bounding box center [539, 123] width 232 height 27
